Goal: Use online tool/utility: Utilize a website feature to perform a specific function

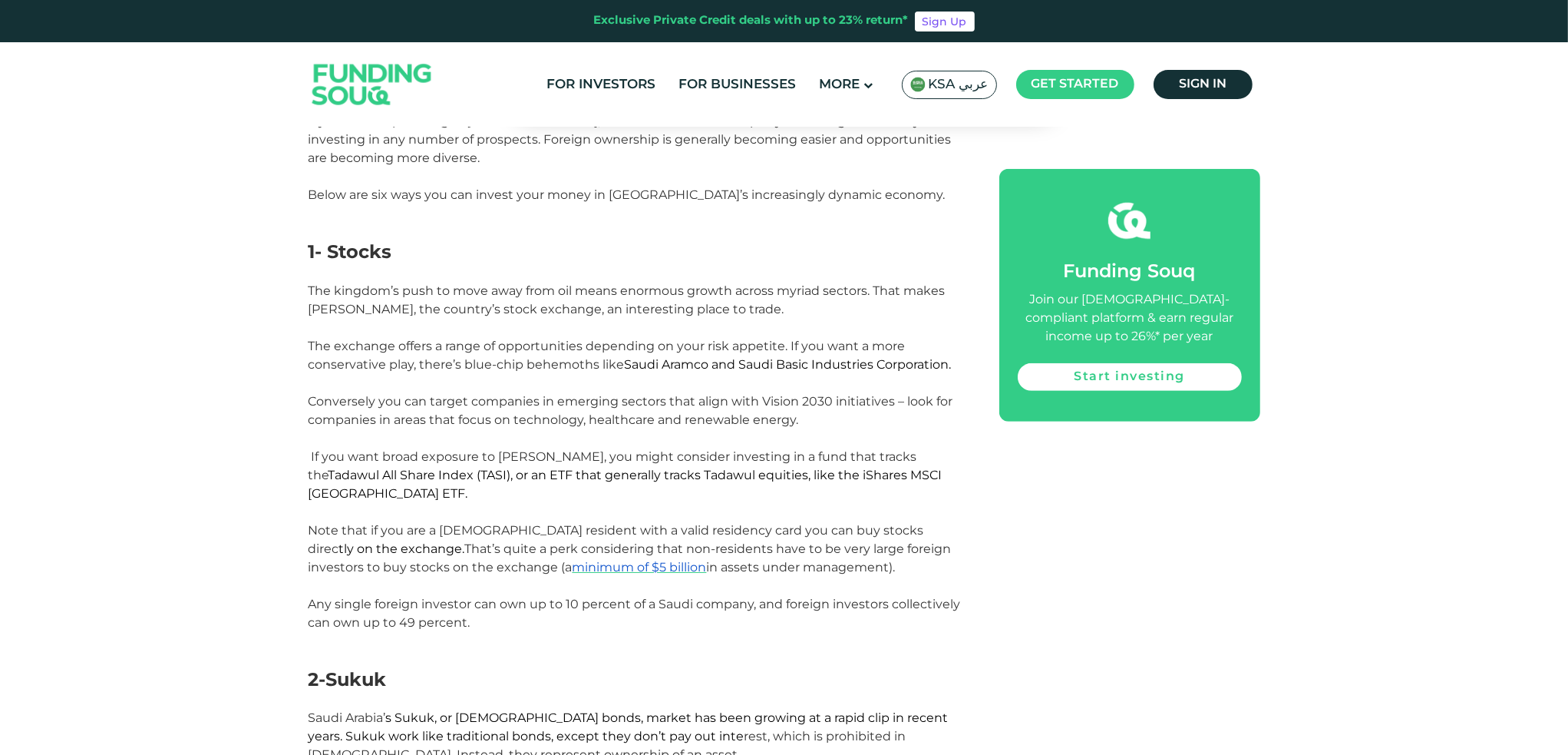
scroll to position [921, 0]
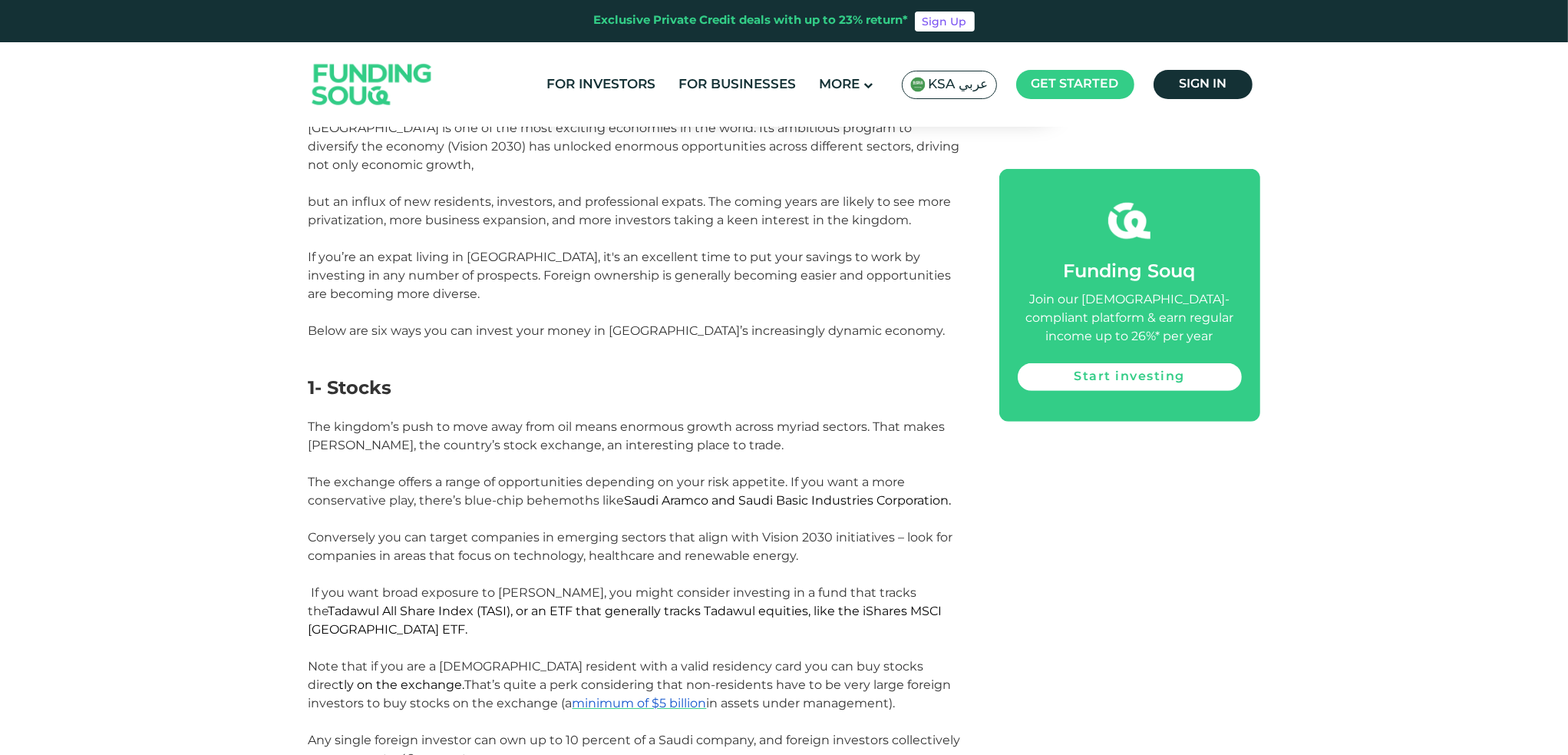
click at [875, 22] on div "Exclusive Private Credit deals with up to 23% return*" at bounding box center [751, 21] width 315 height 17
click at [411, 87] on img at bounding box center [372, 84] width 151 height 77
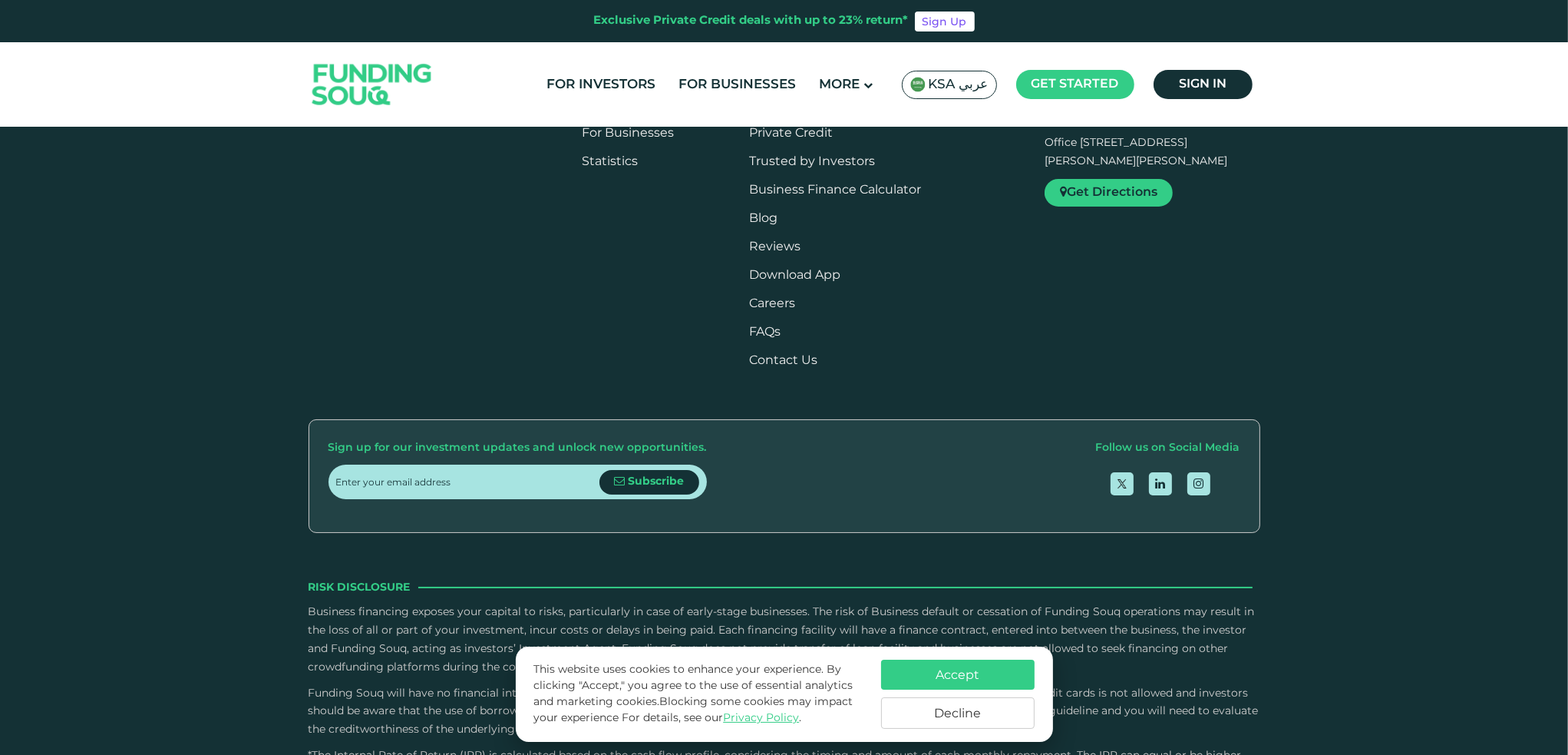
scroll to position [1843, 0]
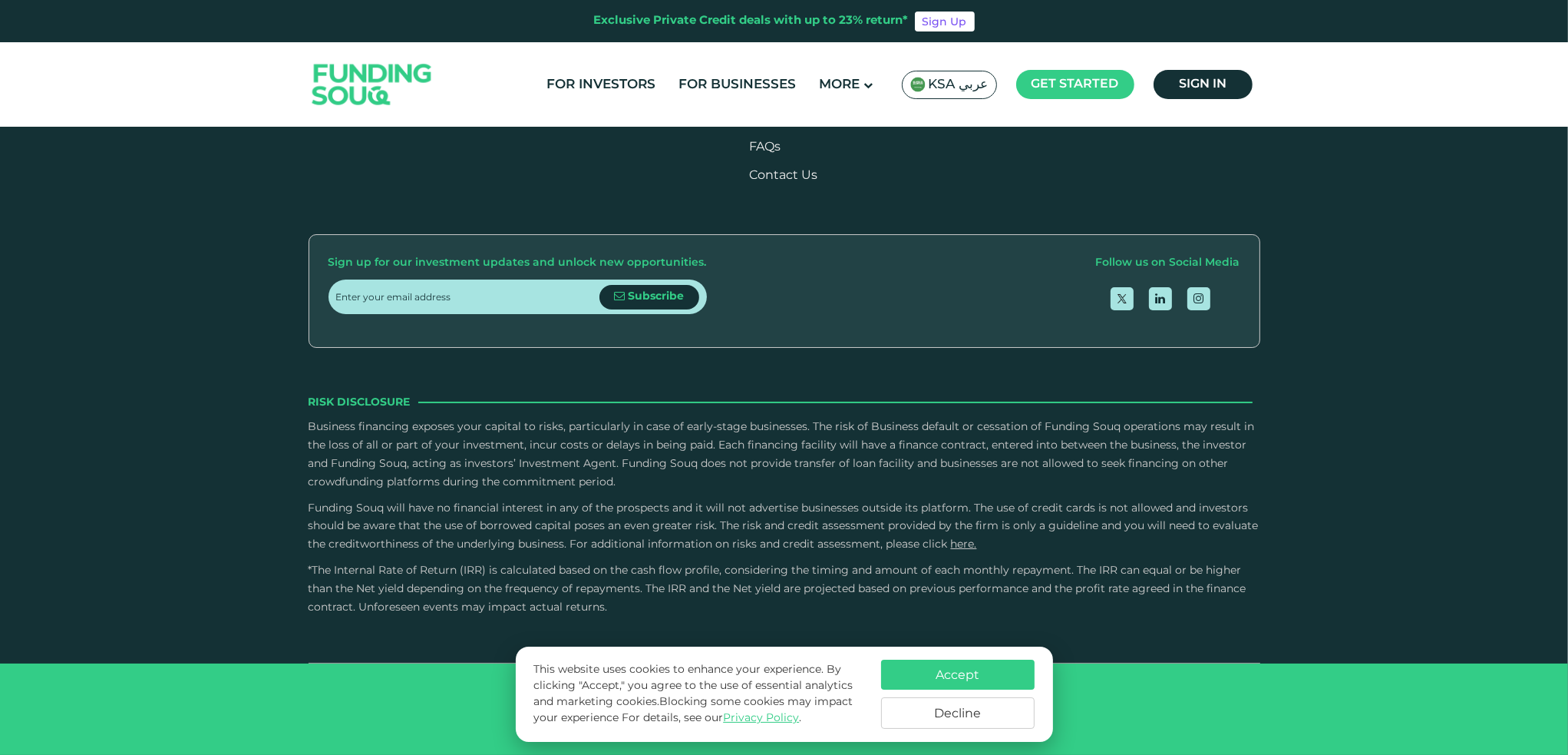
type tc-range-slider "4"
radio input "true"
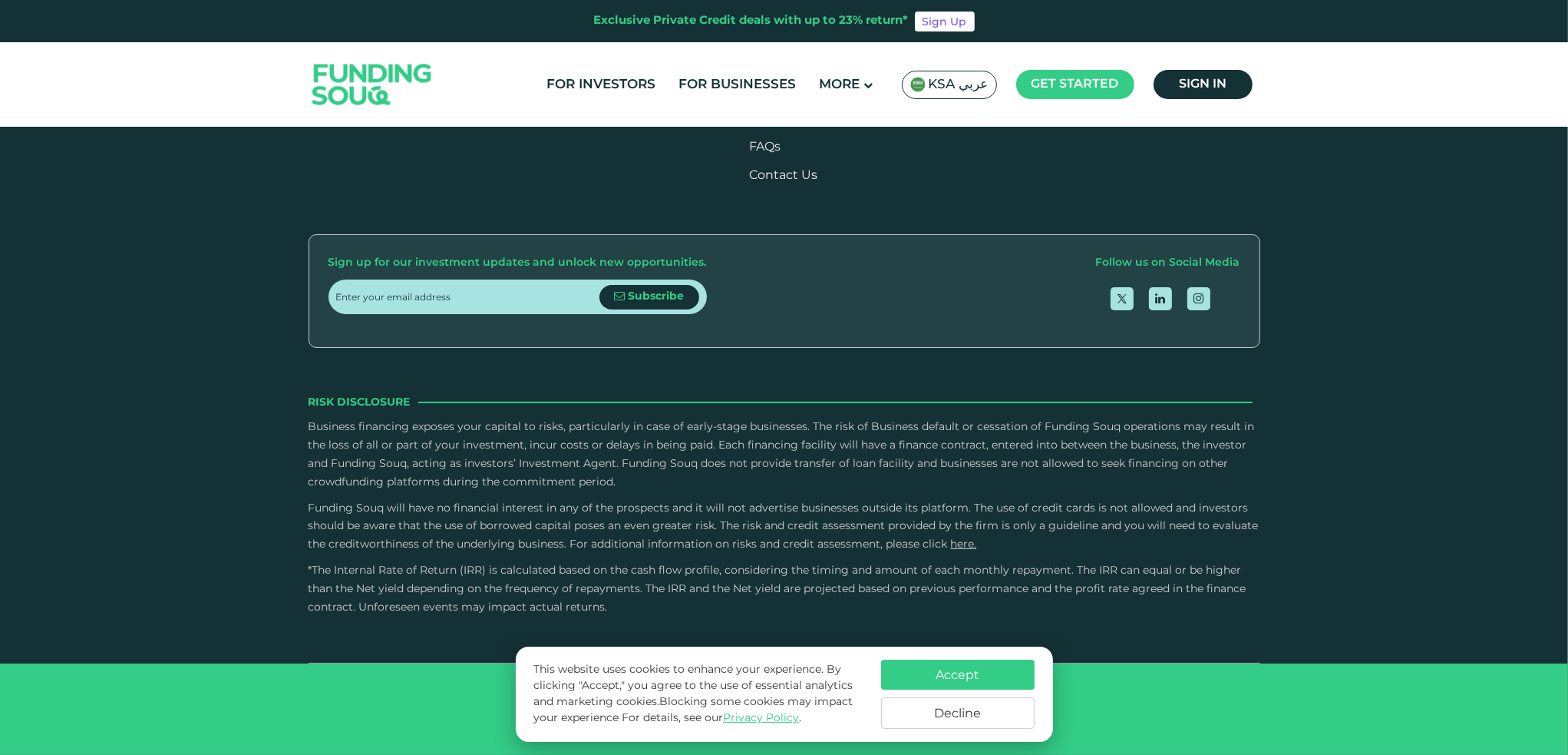
radio input "true"
